Goal: Information Seeking & Learning: Learn about a topic

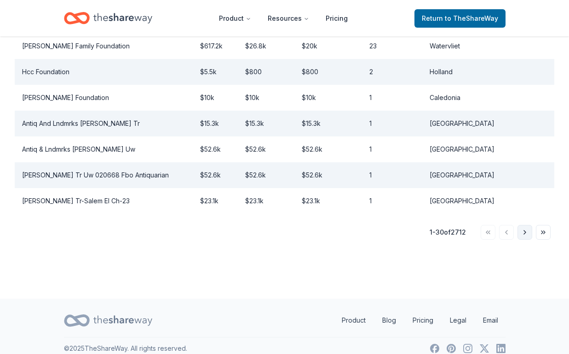
click at [527, 225] on button "Go to next page" at bounding box center [525, 232] width 15 height 15
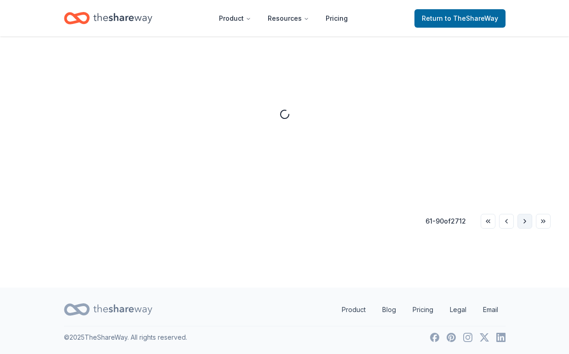
click at [527, 222] on button "Go to next page" at bounding box center [525, 221] width 15 height 15
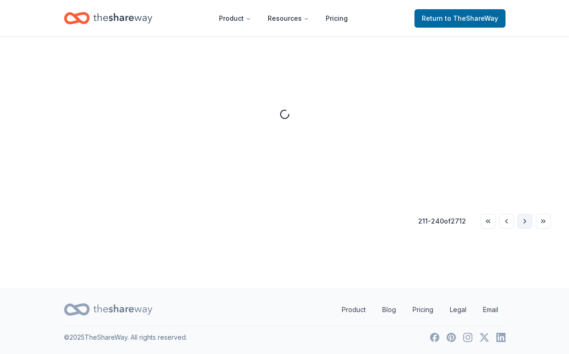
click at [527, 222] on button "Go to next page" at bounding box center [525, 221] width 15 height 15
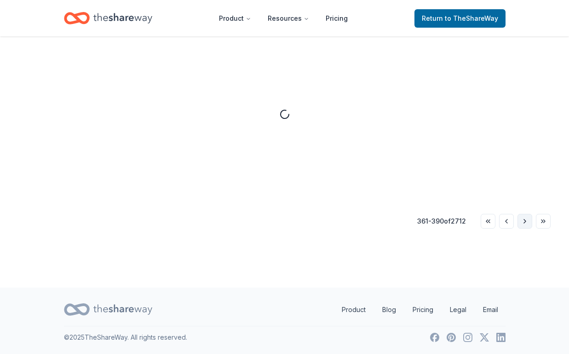
click at [527, 222] on button "Go to next page" at bounding box center [525, 221] width 15 height 15
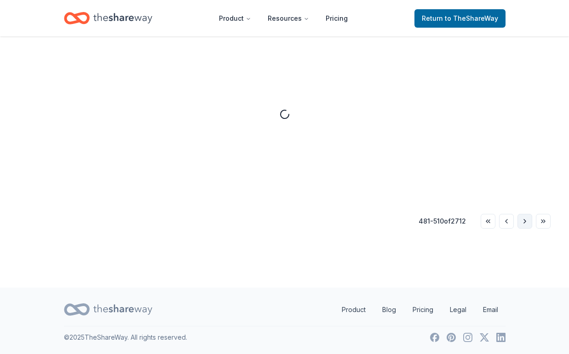
click at [527, 222] on button "Go to next page" at bounding box center [525, 221] width 15 height 15
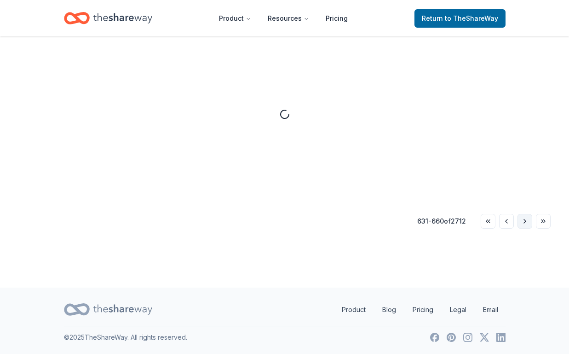
click at [527, 222] on button "Go to next page" at bounding box center [525, 221] width 15 height 15
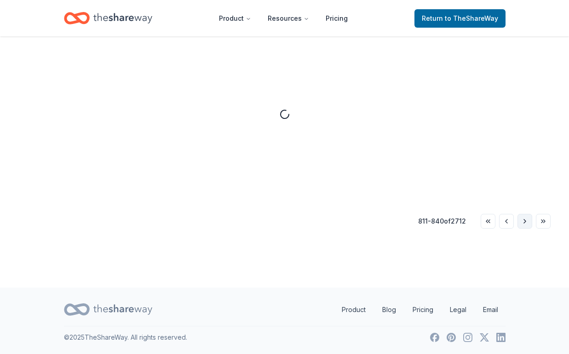
click at [527, 222] on button "Go to next page" at bounding box center [525, 221] width 15 height 15
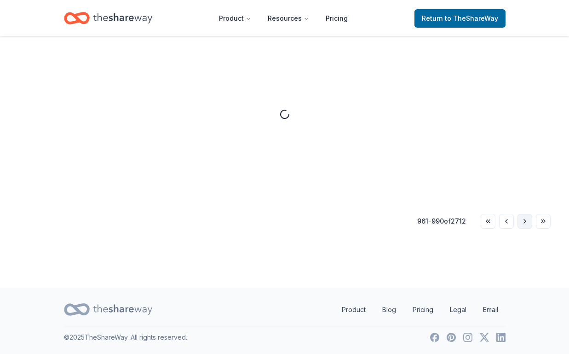
click at [527, 222] on button "Go to next page" at bounding box center [525, 221] width 15 height 15
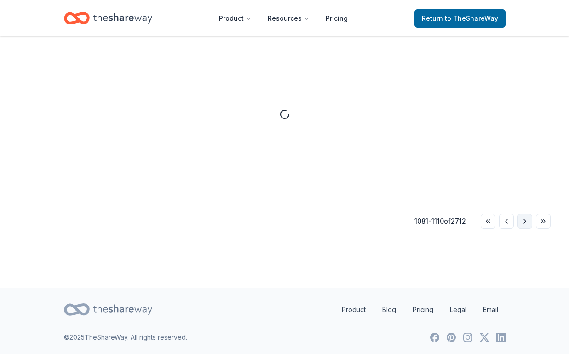
click at [527, 222] on button "Go to next page" at bounding box center [525, 221] width 15 height 15
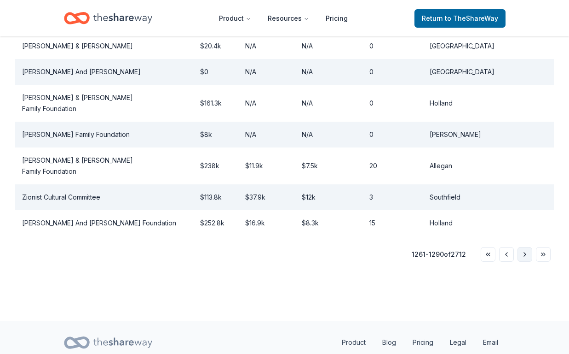
click at [522, 247] on button "Go to next page" at bounding box center [525, 254] width 15 height 15
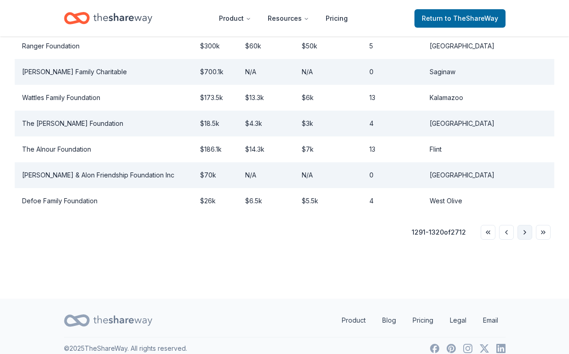
click at [522, 225] on button "Go to next page" at bounding box center [525, 232] width 15 height 15
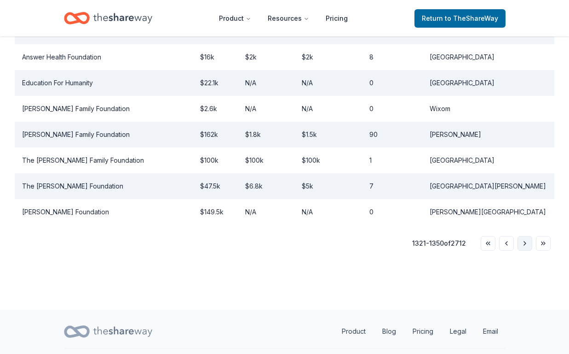
click at [522, 236] on button "Go to next page" at bounding box center [525, 243] width 15 height 15
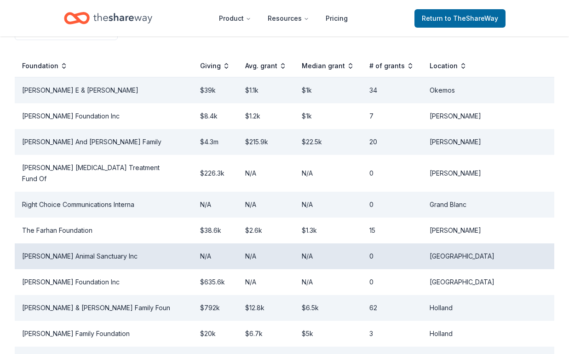
scroll to position [196, 0]
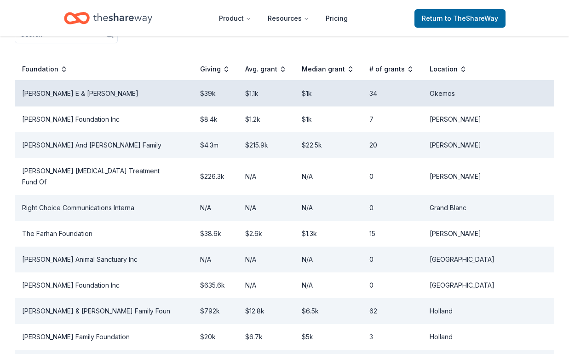
click at [349, 98] on td "$1k" at bounding box center [329, 93] width 68 height 26
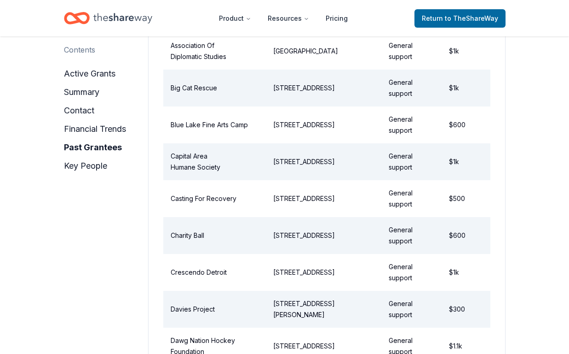
scroll to position [1190, 0]
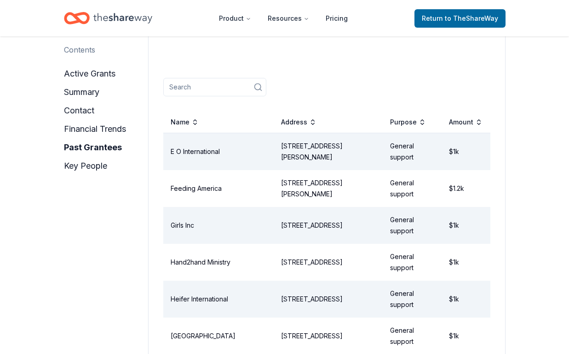
scroll to position [1202, 0]
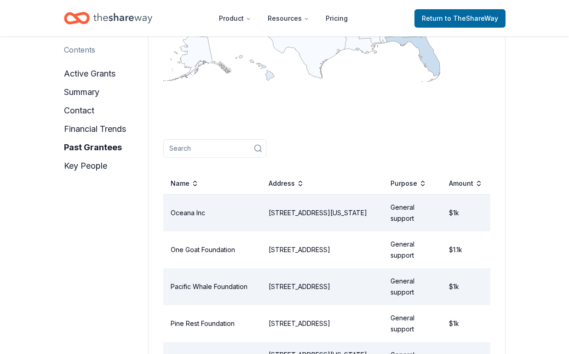
scroll to position [1190, 0]
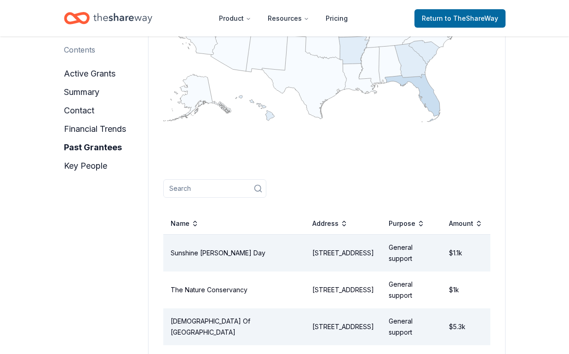
scroll to position [952, 0]
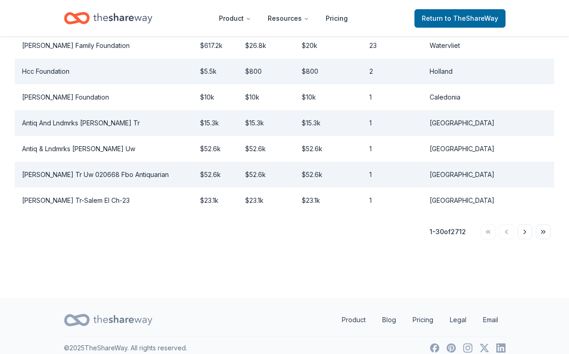
scroll to position [847, 0]
click at [522, 225] on button "Go to next page" at bounding box center [525, 232] width 15 height 15
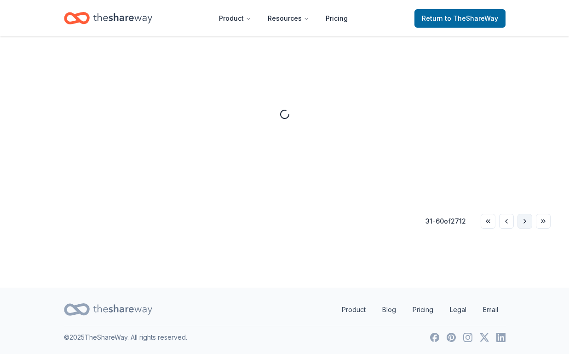
scroll to position [250, 0]
click at [522, 222] on button "Go to next page" at bounding box center [525, 221] width 15 height 15
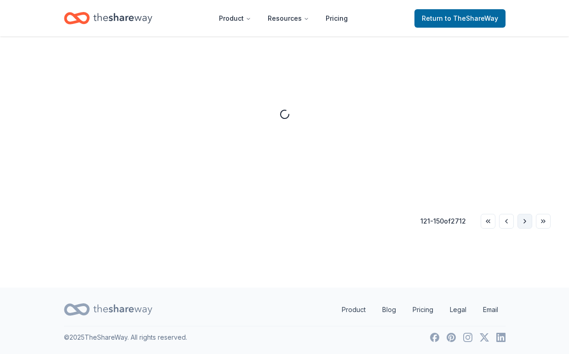
click at [522, 222] on button "Go to next page" at bounding box center [525, 221] width 15 height 15
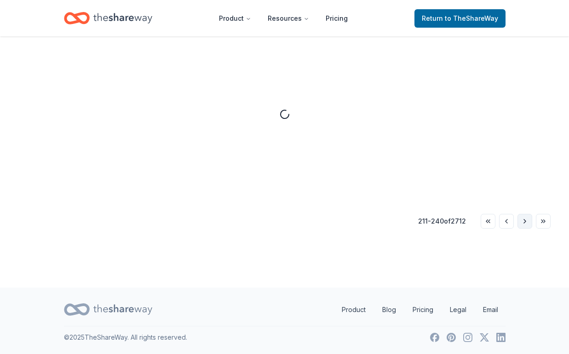
click at [522, 222] on button "Go to next page" at bounding box center [525, 221] width 15 height 15
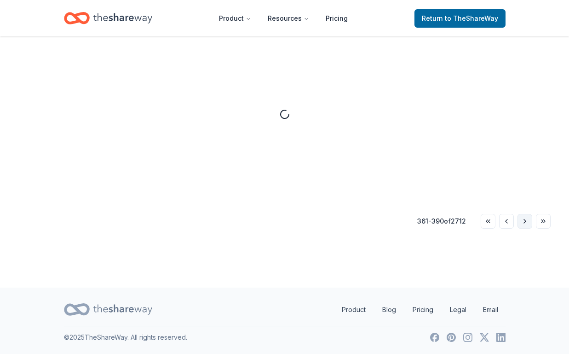
click at [522, 222] on button "Go to next page" at bounding box center [525, 221] width 15 height 15
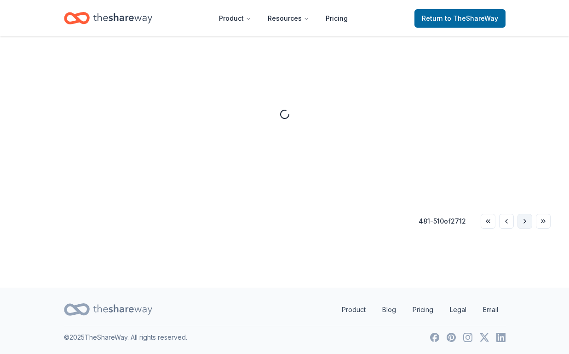
click at [522, 222] on button "Go to next page" at bounding box center [525, 221] width 15 height 15
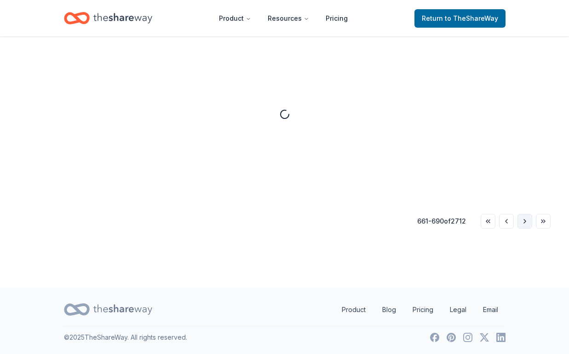
click at [522, 222] on button "Go to next page" at bounding box center [525, 221] width 15 height 15
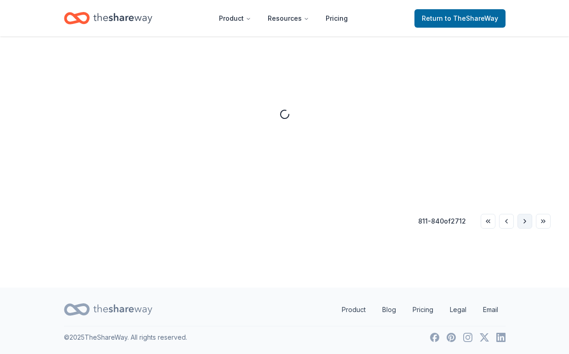
click at [522, 222] on button "Go to next page" at bounding box center [525, 221] width 15 height 15
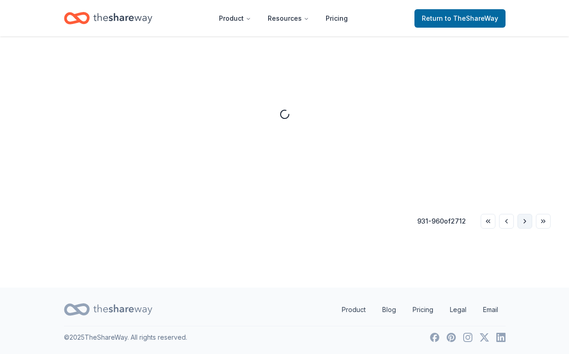
click at [522, 222] on button "Go to next page" at bounding box center [525, 221] width 15 height 15
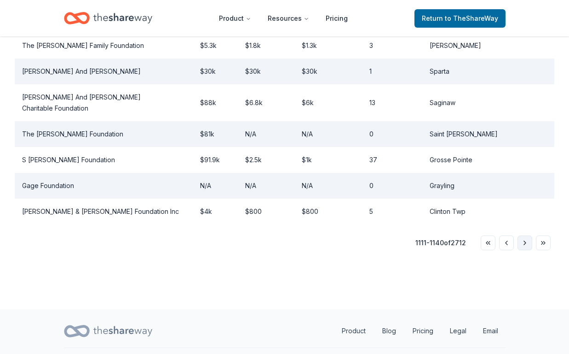
scroll to position [847, 0]
click at [523, 236] on button "Go to next page" at bounding box center [525, 243] width 15 height 15
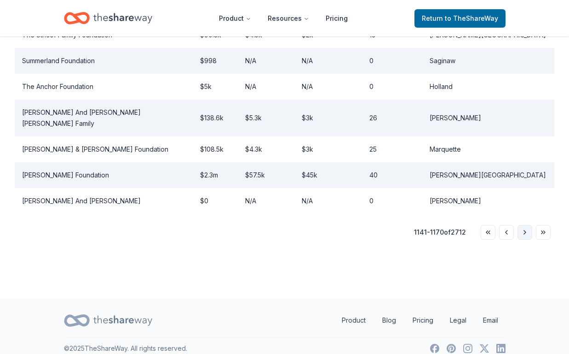
click at [523, 225] on button "Go to next page" at bounding box center [525, 232] width 15 height 15
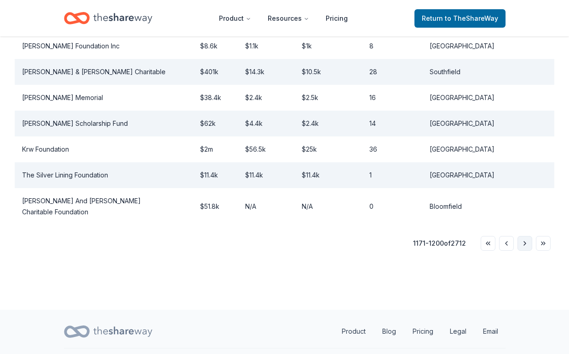
click at [525, 236] on button "Go to next page" at bounding box center [525, 243] width 15 height 15
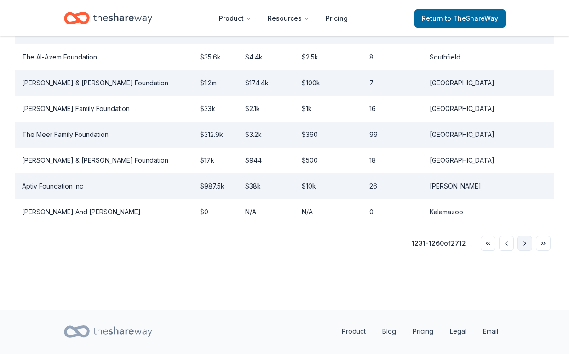
click at [525, 236] on button "Go to next page" at bounding box center [525, 243] width 15 height 15
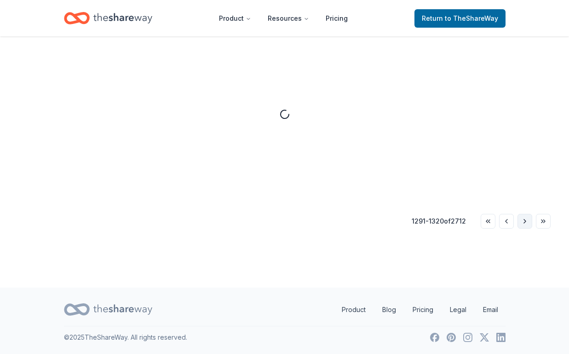
click at [525, 223] on button "Go to next page" at bounding box center [525, 221] width 15 height 15
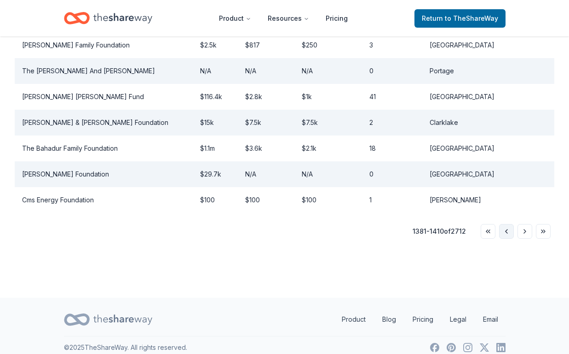
scroll to position [847, 0]
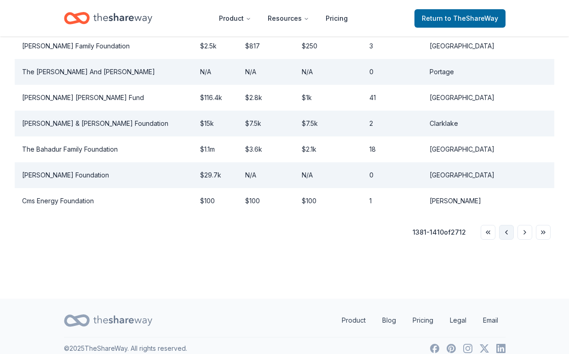
click at [505, 225] on button "Go to previous page" at bounding box center [506, 232] width 15 height 15
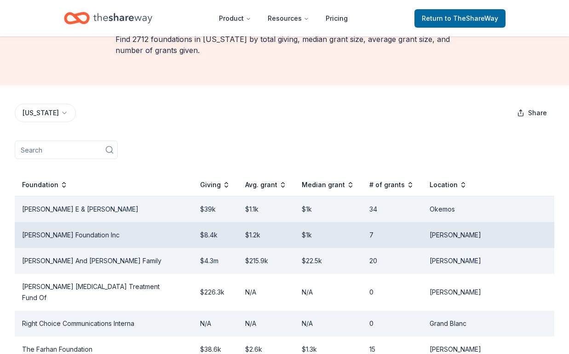
scroll to position [85, 0]
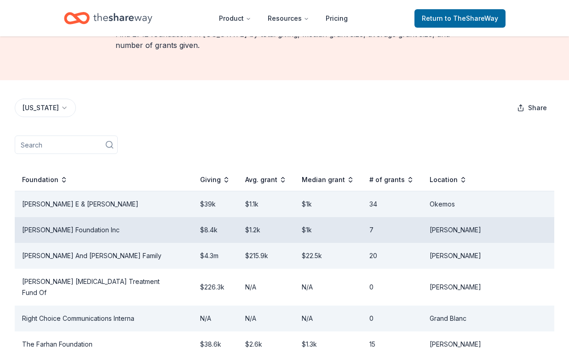
click at [238, 223] on td "$8.4k" at bounding box center [215, 230] width 45 height 26
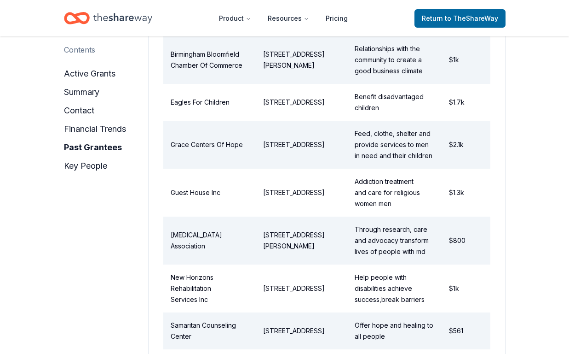
scroll to position [1126, 0]
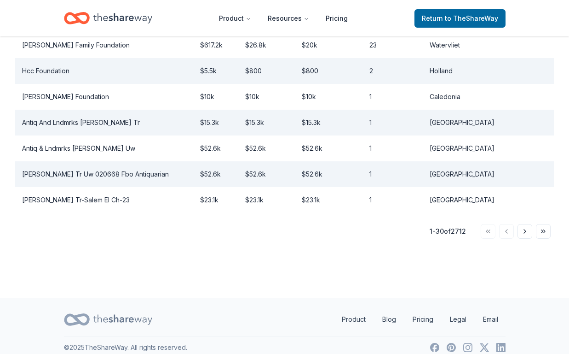
scroll to position [847, 0]
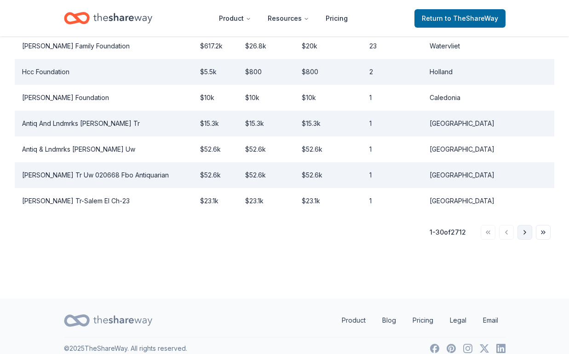
click at [523, 226] on button "Go to next page" at bounding box center [525, 232] width 15 height 15
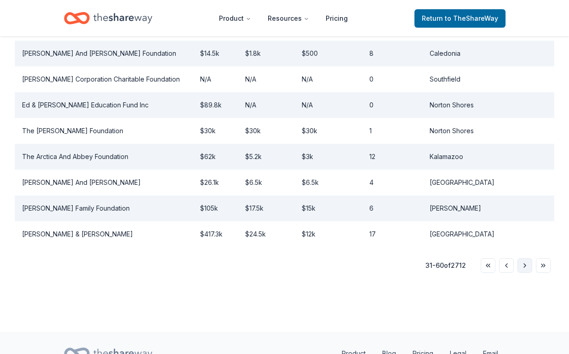
scroll to position [250, 0]
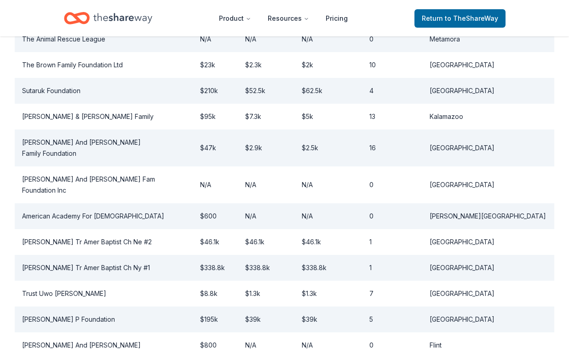
click at [523, 229] on td "[GEOGRAPHIC_DATA]" at bounding box center [489, 242] width 132 height 26
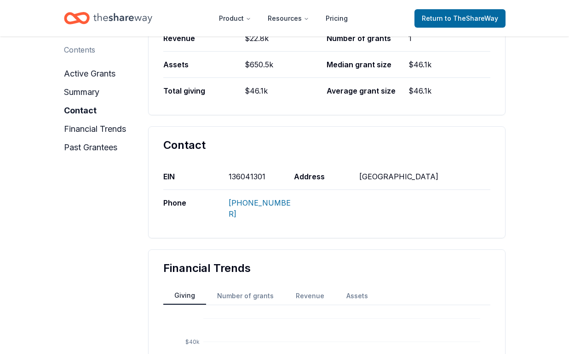
scroll to position [337, 0]
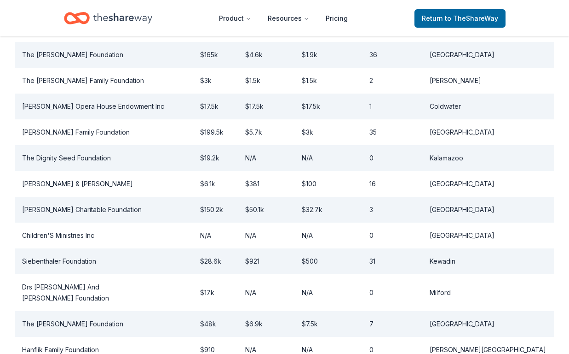
scroll to position [250, 0]
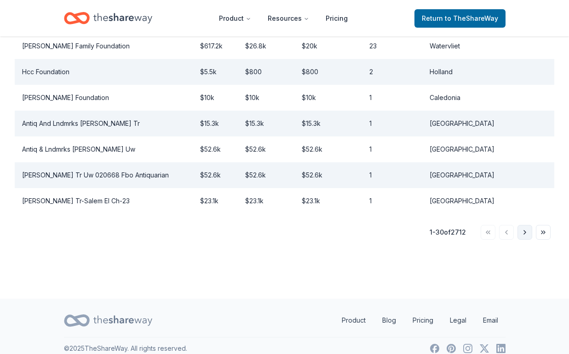
click at [522, 225] on button "Go to next page" at bounding box center [525, 232] width 15 height 15
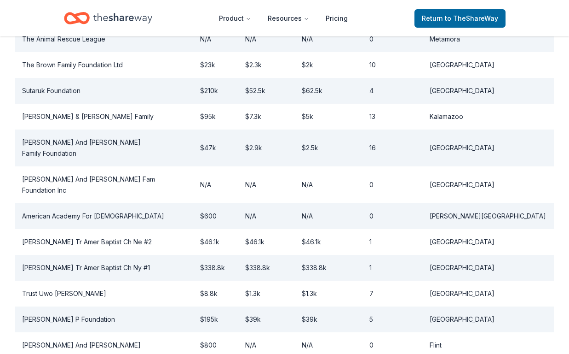
click at [522, 229] on td "[GEOGRAPHIC_DATA]" at bounding box center [489, 242] width 132 height 26
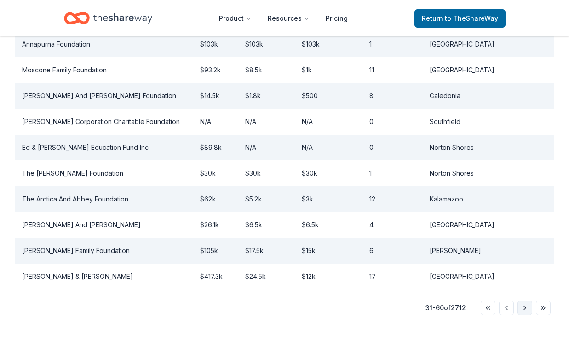
scroll to position [807, 0]
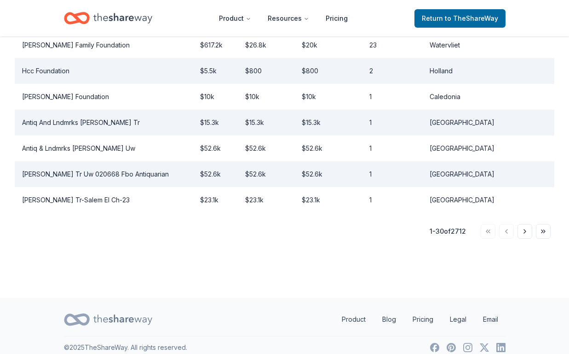
scroll to position [847, 0]
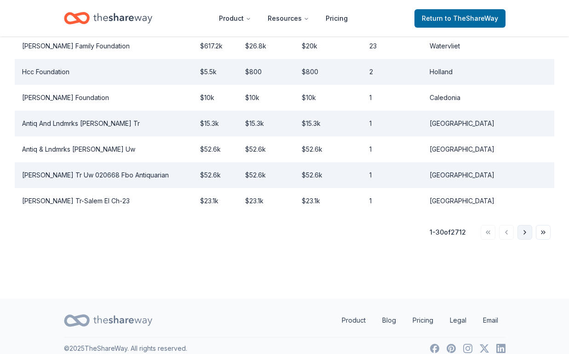
click at [525, 225] on button "Go to next page" at bounding box center [525, 232] width 15 height 15
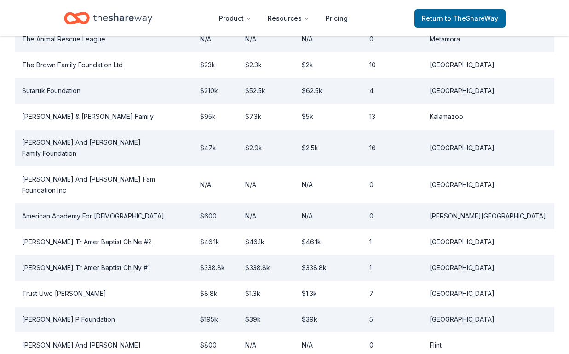
click at [525, 229] on td "[GEOGRAPHIC_DATA]" at bounding box center [489, 242] width 132 height 26
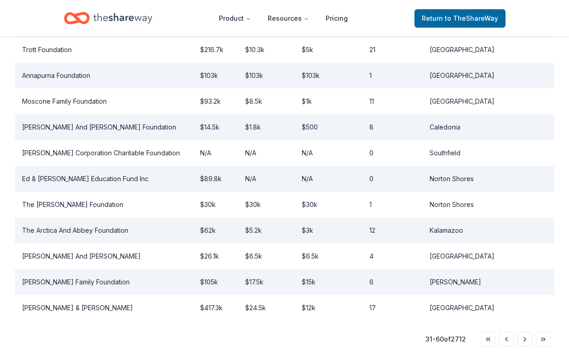
scroll to position [831, 0]
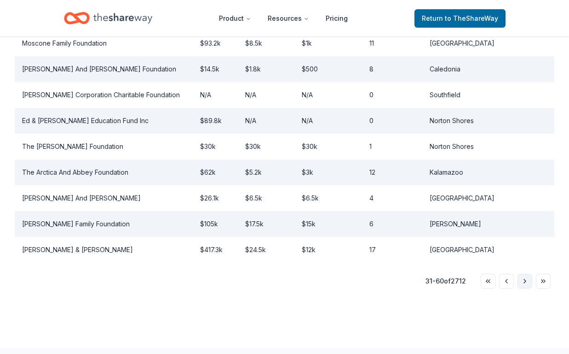
click at [526, 273] on button "Go to next page" at bounding box center [525, 280] width 15 height 15
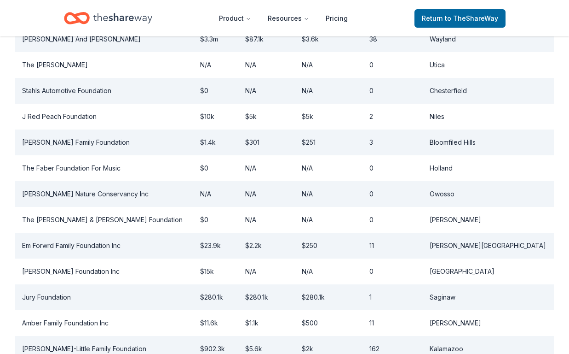
click at [526, 238] on td "[PERSON_NAME][GEOGRAPHIC_DATA]" at bounding box center [489, 245] width 132 height 26
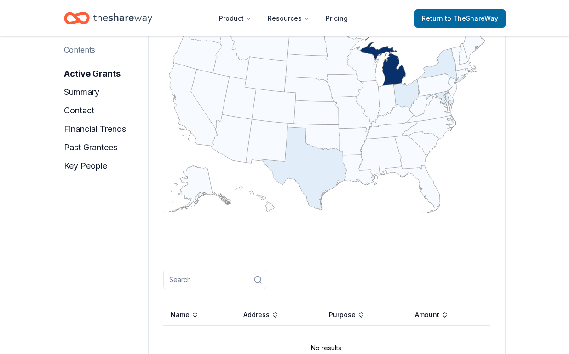
scroll to position [854, 0]
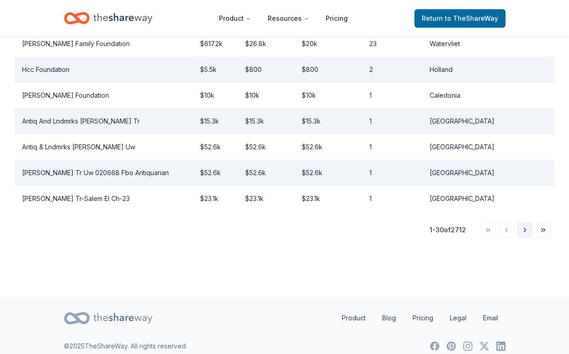
scroll to position [847, 0]
